Goal: Task Accomplishment & Management: Use online tool/utility

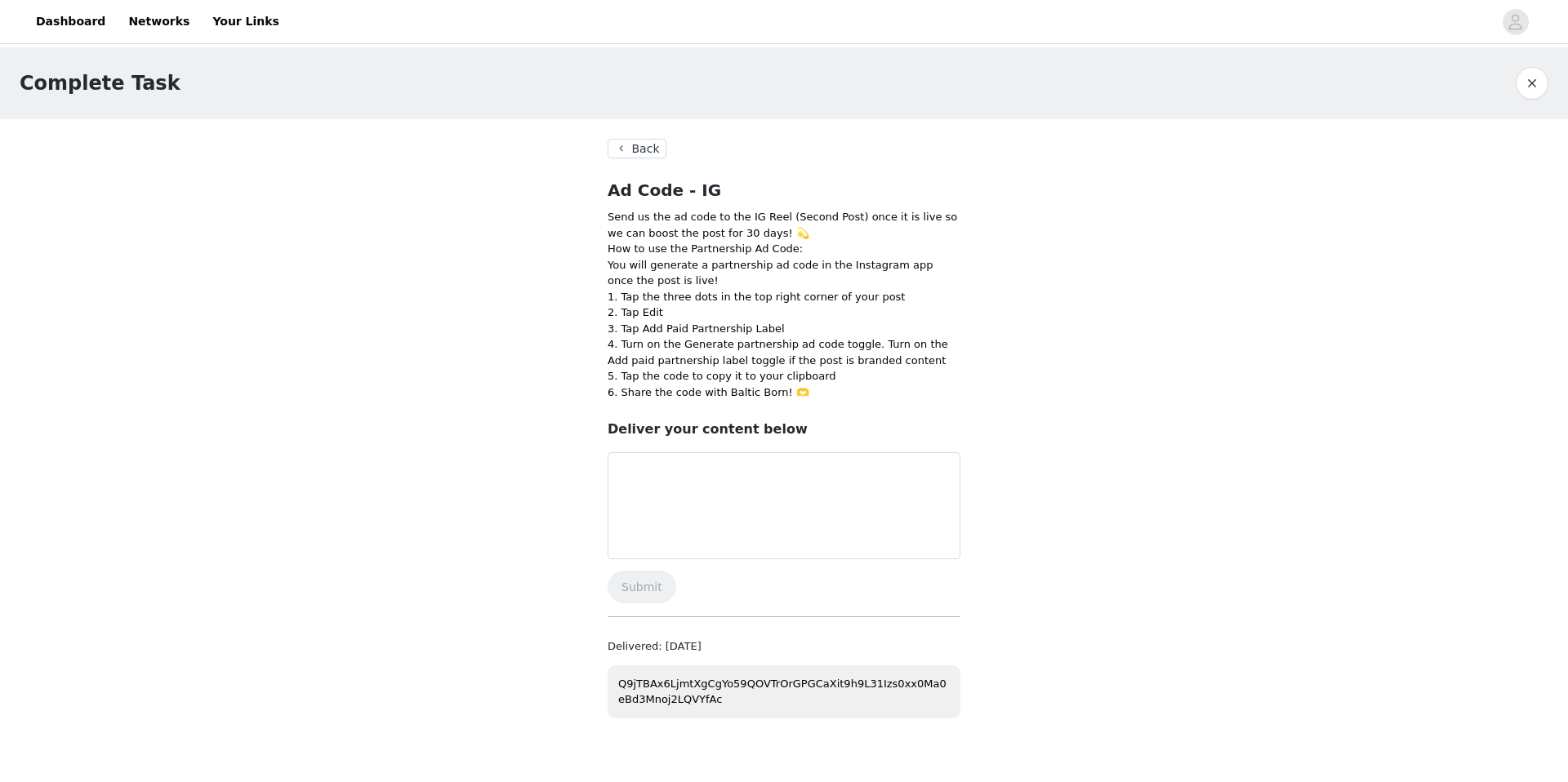
click at [646, 149] on button "Back" at bounding box center [637, 149] width 59 height 20
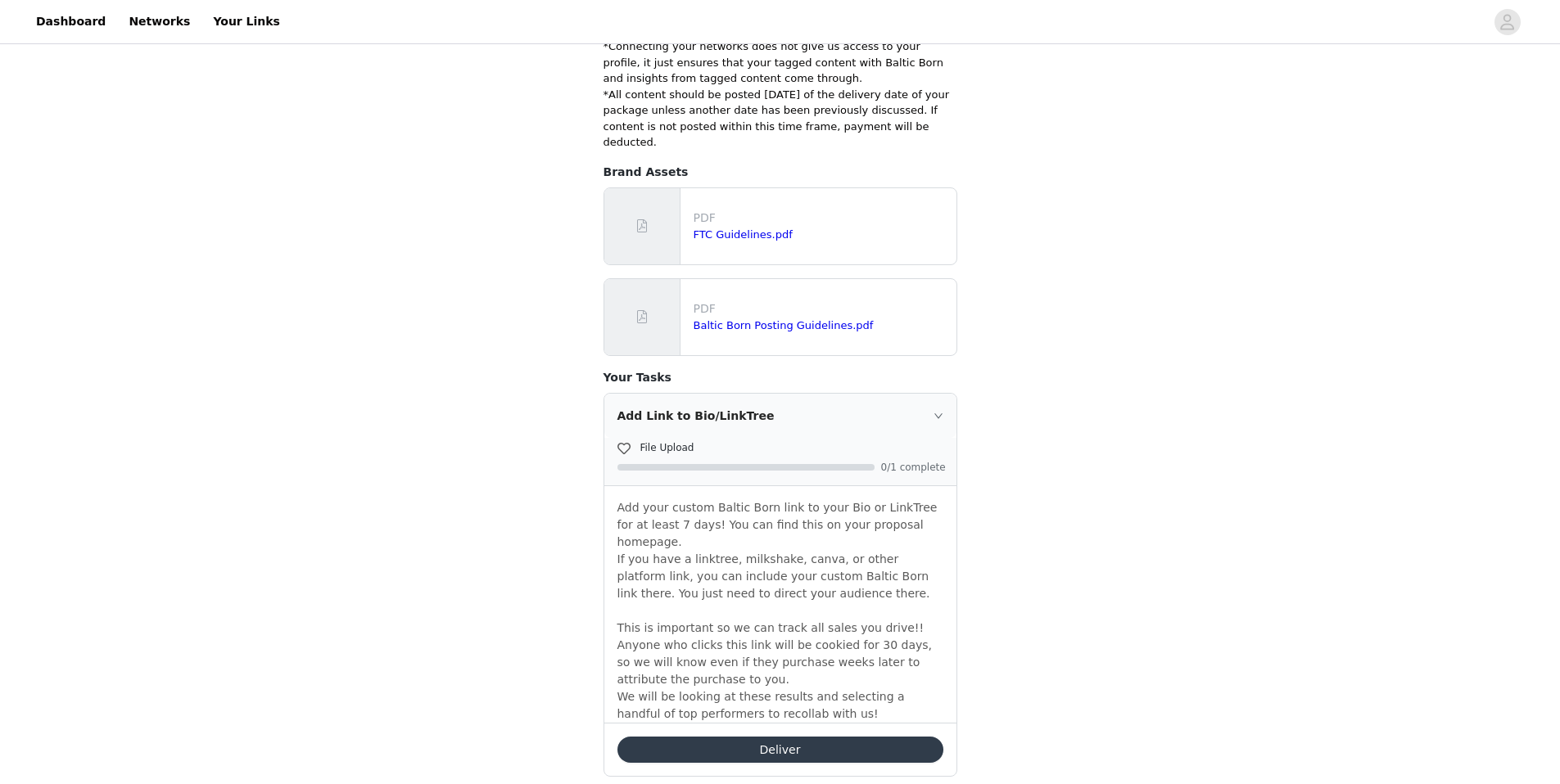
scroll to position [288, 0]
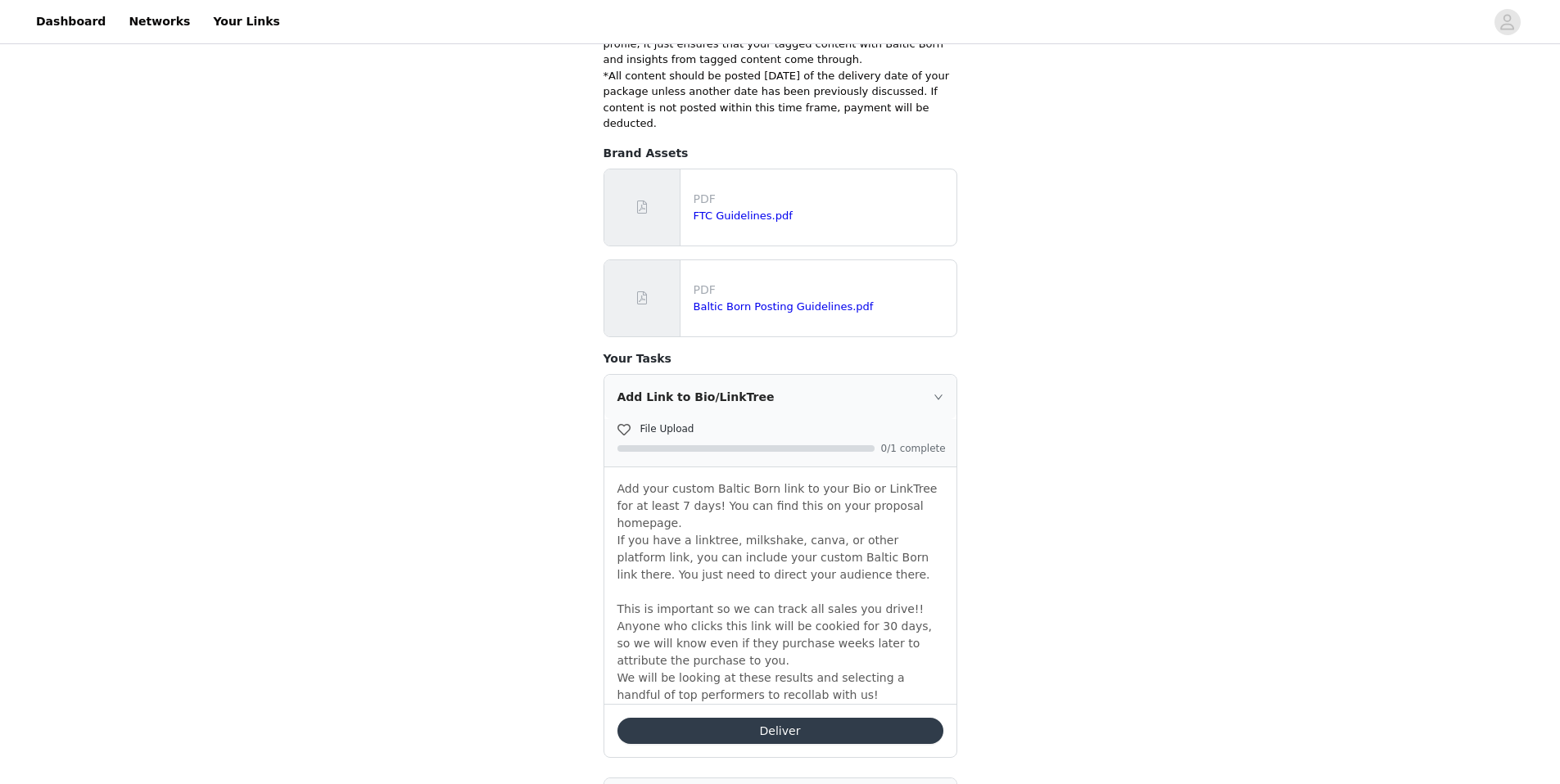
click at [739, 718] on button "Deliver" at bounding box center [780, 730] width 326 height 26
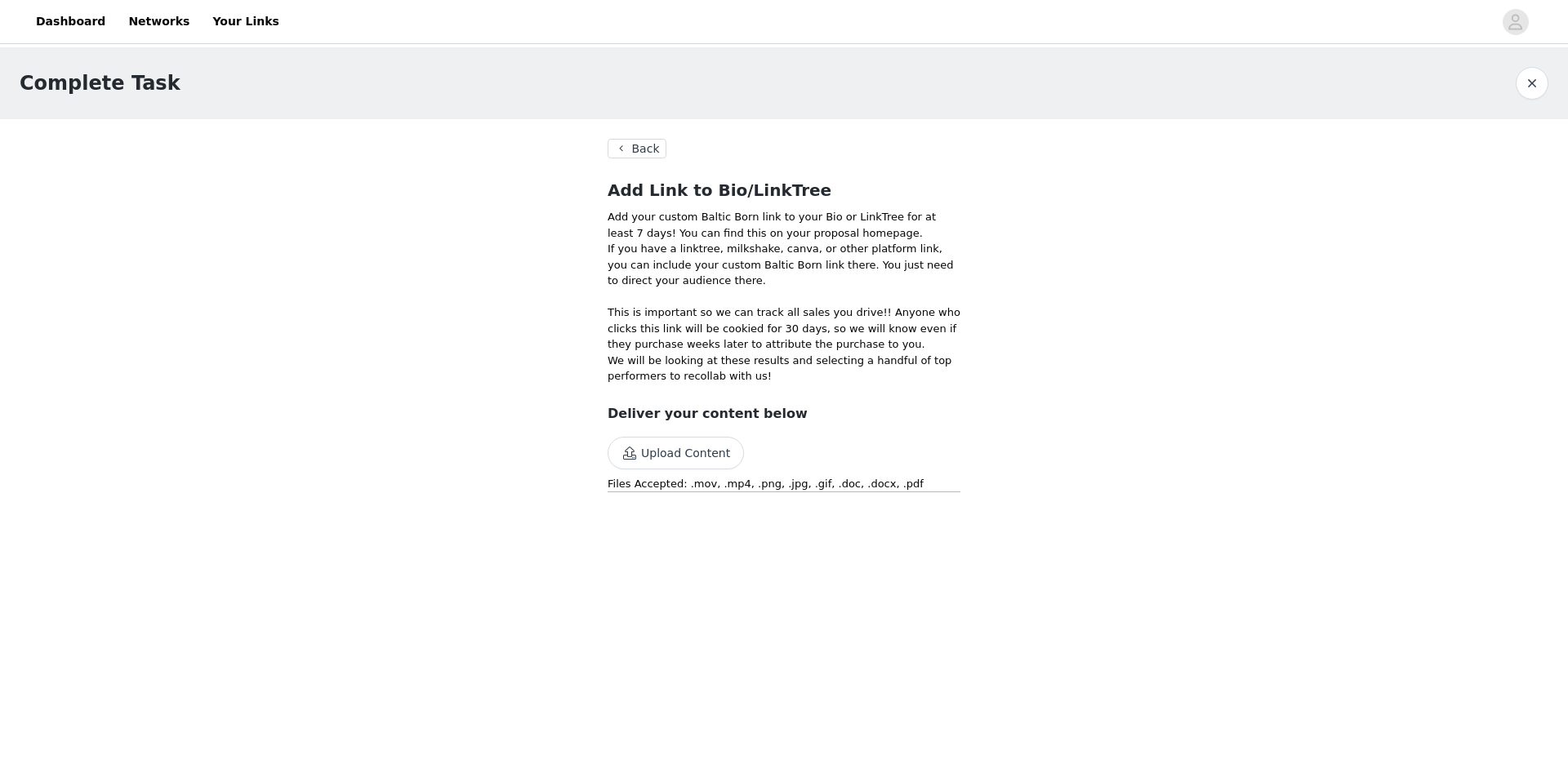
click at [678, 449] on button "Upload Content" at bounding box center [675, 453] width 136 height 33
click at [632, 147] on button "Back" at bounding box center [637, 149] width 59 height 20
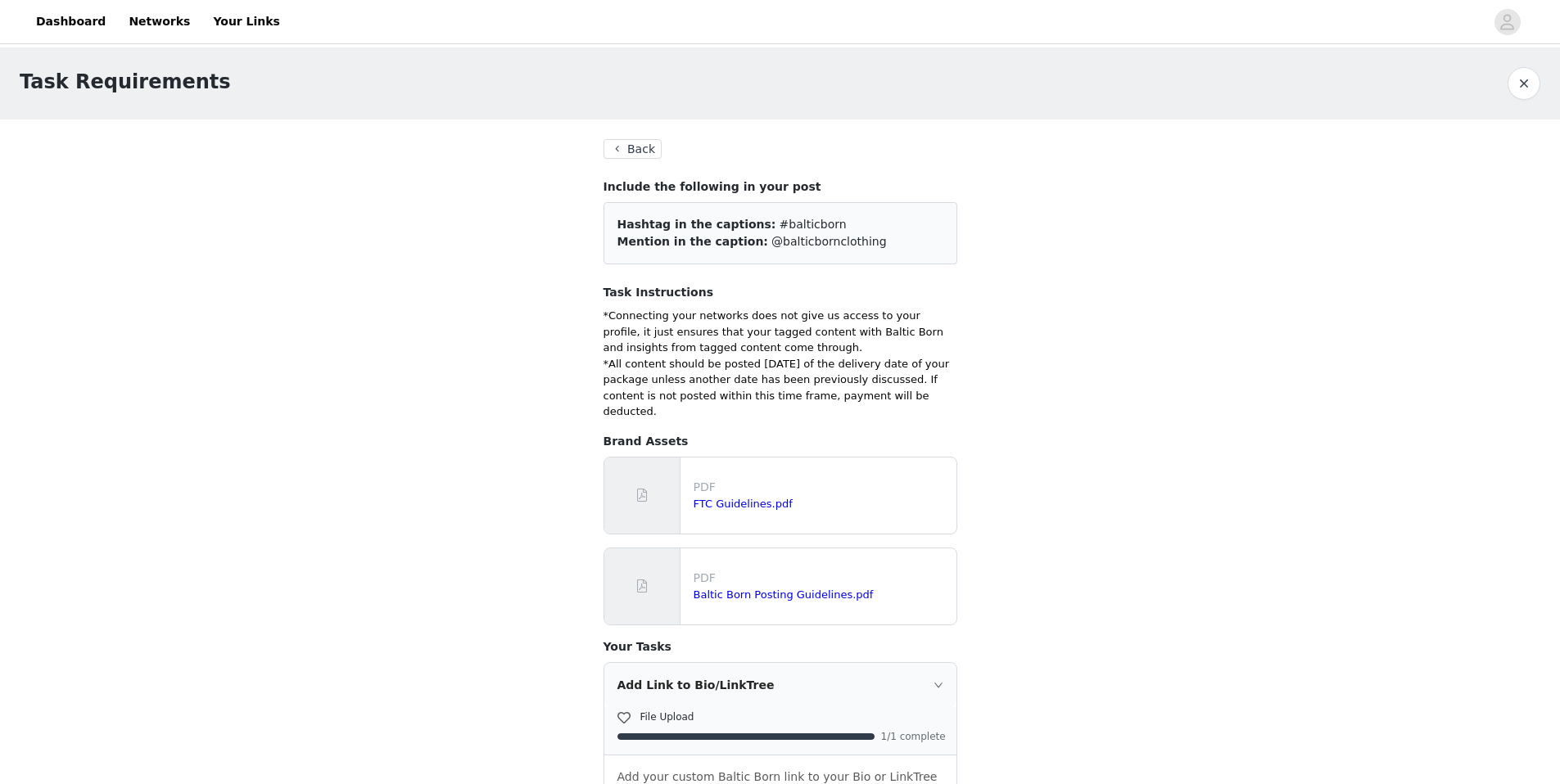
click at [634, 153] on button "Back" at bounding box center [633, 149] width 59 height 20
